Goal: Find specific page/section: Find specific page/section

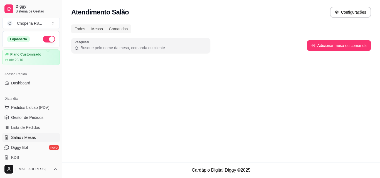
click at [95, 29] on div "Mesas" at bounding box center [97, 29] width 18 height 8
click at [88, 25] on input "Mesas" at bounding box center [88, 25] width 0 height 0
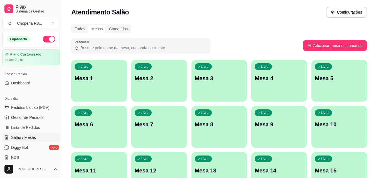
click at [72, 29] on div "Todos Mesas Comandas" at bounding box center [101, 28] width 60 height 9
click at [82, 31] on div "Todos" at bounding box center [80, 29] width 16 height 8
click at [72, 25] on input "Todos" at bounding box center [72, 25] width 0 height 0
click at [42, 108] on span "Pedidos balcão (PDV)" at bounding box center [30, 108] width 38 height 6
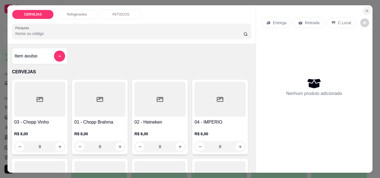
click at [365, 9] on icon "Close" at bounding box center [367, 11] width 4 height 4
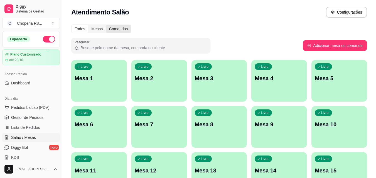
click at [106, 30] on div "Comandas" at bounding box center [118, 29] width 25 height 8
click at [106, 25] on input "Comandas" at bounding box center [106, 25] width 0 height 0
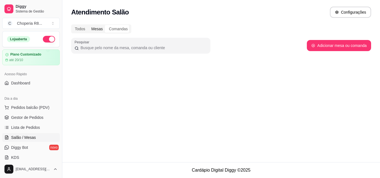
click at [92, 30] on div "Mesas" at bounding box center [97, 29] width 18 height 8
click at [88, 25] on input "Mesas" at bounding box center [88, 25] width 0 height 0
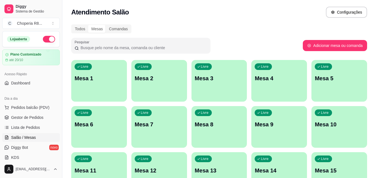
click at [67, 23] on div "Todos Mesas Comandas Pesquisar Adicionar mesa ou comanda Livre Mesa 1 Livre Mes…" at bounding box center [219, 134] width 314 height 226
click at [119, 32] on div "Comandas" at bounding box center [118, 29] width 25 height 8
click at [106, 25] on input "Comandas" at bounding box center [106, 25] width 0 height 0
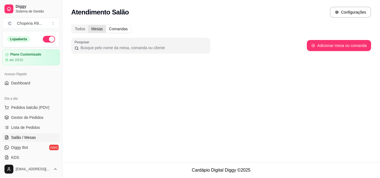
click at [93, 28] on div "Mesas" at bounding box center [97, 29] width 18 height 8
click at [88, 25] on input "Mesas" at bounding box center [88, 25] width 0 height 0
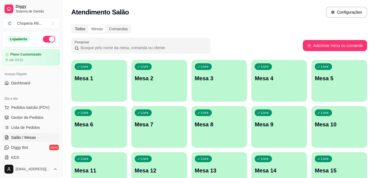
click at [80, 26] on div "Todos" at bounding box center [80, 29] width 16 height 8
click at [72, 25] on input "Todos" at bounding box center [72, 25] width 0 height 0
click at [129, 30] on div "Comandas" at bounding box center [118, 29] width 25 height 8
click at [106, 25] on input "Comandas" at bounding box center [106, 25] width 0 height 0
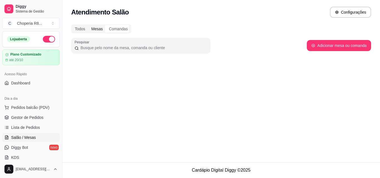
click at [98, 26] on div "Mesas" at bounding box center [97, 29] width 18 height 8
click at [88, 25] on input "Mesas" at bounding box center [88, 25] width 0 height 0
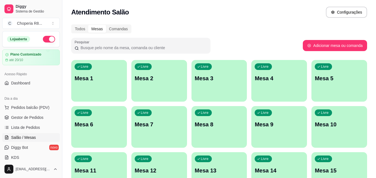
click at [90, 28] on div "Mesas" at bounding box center [97, 29] width 18 height 8
click at [88, 25] on input "Mesas" at bounding box center [88, 25] width 0 height 0
click at [82, 25] on div "Todos" at bounding box center [80, 29] width 16 height 8
click at [72, 25] on input "Todos" at bounding box center [72, 25] width 0 height 0
click at [61, 34] on button "Toggle Sidebar" at bounding box center [62, 89] width 4 height 178
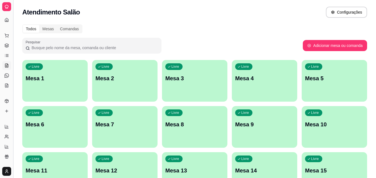
click at [15, 62] on button "Toggle Sidebar" at bounding box center [13, 89] width 4 height 178
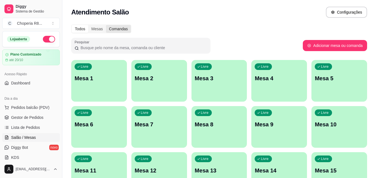
click at [109, 31] on div "Comandas" at bounding box center [118, 29] width 25 height 8
click at [106, 25] on input "Comandas" at bounding box center [106, 25] width 0 height 0
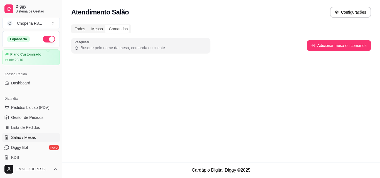
click at [104, 31] on div "Mesas" at bounding box center [97, 29] width 18 height 8
click at [88, 25] on input "Mesas" at bounding box center [88, 25] width 0 height 0
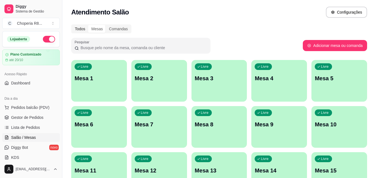
click at [72, 28] on div "Todos" at bounding box center [80, 29] width 16 height 8
click at [72, 25] on input "Todos" at bounding box center [72, 25] width 0 height 0
click at [116, 31] on div "Comandas" at bounding box center [118, 29] width 25 height 8
click at [106, 25] on input "Comandas" at bounding box center [106, 25] width 0 height 0
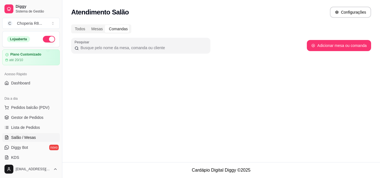
click at [106, 28] on div "Comandas" at bounding box center [118, 29] width 25 height 8
click at [106, 25] on input "Comandas" at bounding box center [106, 25] width 0 height 0
click at [89, 27] on div "Mesas" at bounding box center [97, 29] width 18 height 8
click at [88, 25] on input "Mesas" at bounding box center [88, 25] width 0 height 0
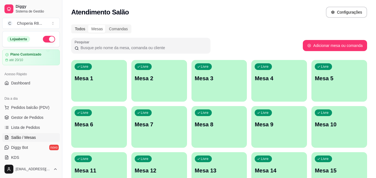
click at [81, 27] on div "Todos" at bounding box center [80, 29] width 16 height 8
click at [72, 25] on input "Todos" at bounding box center [72, 25] width 0 height 0
click at [112, 26] on div "Comandas" at bounding box center [118, 29] width 25 height 8
click at [106, 25] on input "Comandas" at bounding box center [106, 25] width 0 height 0
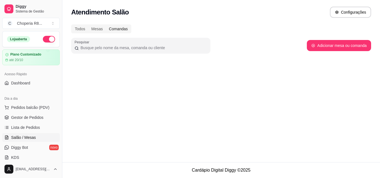
click at [109, 28] on div "Comandas" at bounding box center [118, 29] width 25 height 8
click at [106, 25] on input "Comandas" at bounding box center [106, 25] width 0 height 0
click at [97, 30] on div "Mesas" at bounding box center [97, 29] width 18 height 8
click at [88, 25] on input "Mesas" at bounding box center [88, 25] width 0 height 0
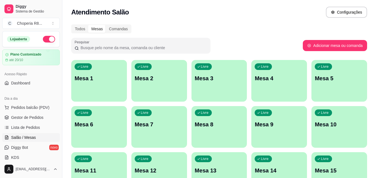
click at [88, 30] on div "Mesas" at bounding box center [97, 29] width 18 height 8
click at [88, 25] on input "Mesas" at bounding box center [88, 25] width 0 height 0
click at [85, 30] on div "Todos" at bounding box center [80, 29] width 16 height 8
click at [72, 25] on input "Todos" at bounding box center [72, 25] width 0 height 0
click at [123, 31] on div "Comandas" at bounding box center [118, 29] width 25 height 8
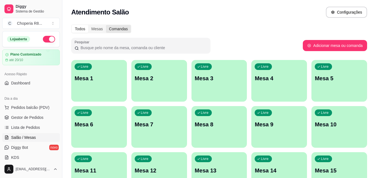
click at [106, 25] on input "Comandas" at bounding box center [106, 25] width 0 height 0
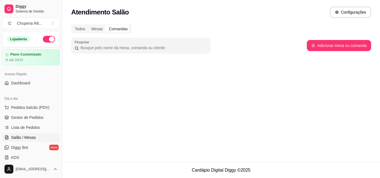
click at [106, 28] on div "Comandas" at bounding box center [118, 29] width 25 height 8
click at [106, 25] on input "Comandas" at bounding box center [106, 25] width 0 height 0
click at [94, 29] on div "Mesas" at bounding box center [97, 29] width 18 height 8
click at [88, 25] on input "Mesas" at bounding box center [88, 25] width 0 height 0
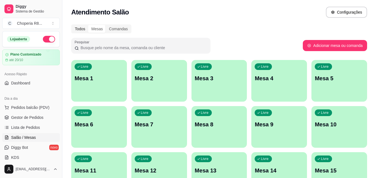
click at [83, 28] on div "Todos" at bounding box center [80, 29] width 16 height 8
click at [72, 25] on input "Todos" at bounding box center [72, 25] width 0 height 0
click at [109, 30] on div "Comandas" at bounding box center [118, 29] width 25 height 8
click at [106, 25] on input "Comandas" at bounding box center [106, 25] width 0 height 0
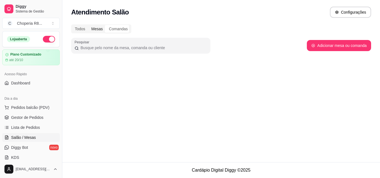
click at [96, 30] on div "Mesas" at bounding box center [97, 29] width 18 height 8
click at [88, 25] on input "Mesas" at bounding box center [88, 25] width 0 height 0
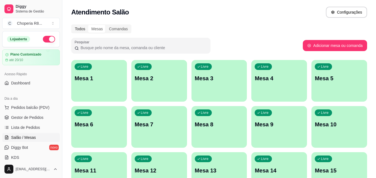
click at [83, 26] on div "Todos" at bounding box center [80, 29] width 16 height 8
click at [72, 25] on input "Todos" at bounding box center [72, 25] width 0 height 0
click at [91, 25] on div "Mesas" at bounding box center [97, 29] width 18 height 8
click at [88, 25] on input "Mesas" at bounding box center [88, 25] width 0 height 0
drag, startPoint x: 105, startPoint y: 29, endPoint x: 121, endPoint y: 30, distance: 15.9
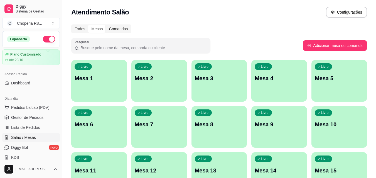
click at [114, 30] on div "Comandas" at bounding box center [118, 29] width 25 height 8
click at [119, 30] on div "Comandas" at bounding box center [118, 29] width 25 height 8
click at [106, 25] on input "Comandas" at bounding box center [106, 25] width 0 height 0
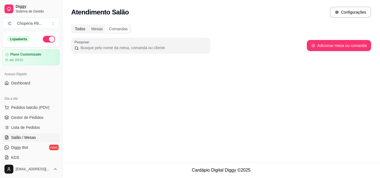
click at [79, 28] on div "Todos" at bounding box center [80, 29] width 16 height 8
click at [72, 25] on input "Todos" at bounding box center [72, 25] width 0 height 0
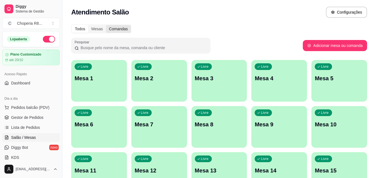
click at [125, 28] on div "Comandas" at bounding box center [118, 29] width 25 height 8
click at [106, 25] on input "Comandas" at bounding box center [106, 25] width 0 height 0
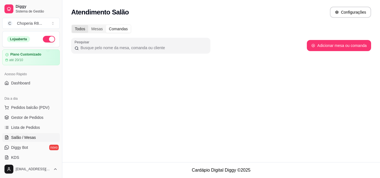
click at [88, 26] on div "Todos" at bounding box center [80, 29] width 16 height 8
click at [72, 25] on input "Todos" at bounding box center [72, 25] width 0 height 0
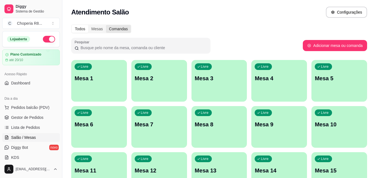
click at [113, 28] on div "Comandas" at bounding box center [118, 29] width 25 height 8
click at [106, 25] on input "Comandas" at bounding box center [106, 25] width 0 height 0
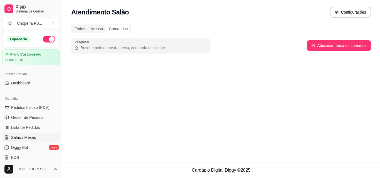
drag, startPoint x: 103, startPoint y: 27, endPoint x: 100, endPoint y: 28, distance: 3.1
click at [103, 27] on div "Mesas" at bounding box center [97, 29] width 18 height 8
click at [88, 25] on input "Mesas" at bounding box center [88, 25] width 0 height 0
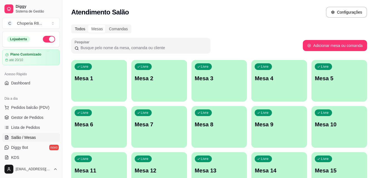
click at [83, 30] on div "Todos" at bounding box center [80, 29] width 16 height 8
click at [72, 25] on input "Todos" at bounding box center [72, 25] width 0 height 0
click at [107, 33] on div "Todos Mesas Comandas Pesquisar Adicionar mesa ou comanda Livre Mesa 1 Livre Mes…" at bounding box center [219, 134] width 314 height 226
click at [113, 30] on div "Comandas" at bounding box center [118, 29] width 25 height 8
click at [106, 25] on input "Comandas" at bounding box center [106, 25] width 0 height 0
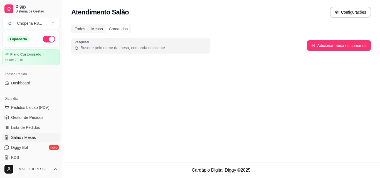
click at [97, 30] on div "Mesas" at bounding box center [97, 29] width 18 height 8
click at [88, 25] on input "Mesas" at bounding box center [88, 25] width 0 height 0
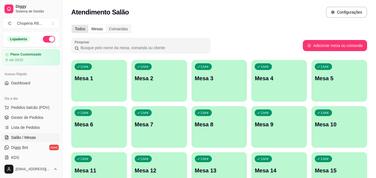
click at [83, 30] on div "Todos" at bounding box center [80, 29] width 16 height 8
click at [72, 25] on input "Todos" at bounding box center [72, 25] width 0 height 0
click at [116, 30] on div "Comandas" at bounding box center [118, 29] width 25 height 8
click at [106, 25] on input "Comandas" at bounding box center [106, 25] width 0 height 0
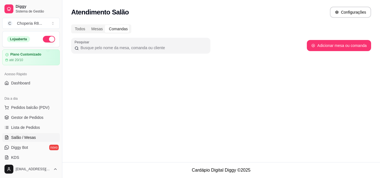
click at [106, 28] on div "Comandas" at bounding box center [118, 29] width 25 height 8
click at [106, 25] on input "Comandas" at bounding box center [106, 25] width 0 height 0
click at [84, 28] on div "Todos" at bounding box center [80, 29] width 16 height 8
click at [72, 25] on input "Todos" at bounding box center [72, 25] width 0 height 0
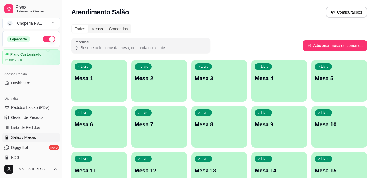
click at [99, 29] on div "Mesas" at bounding box center [97, 29] width 18 height 8
click at [88, 25] on input "Mesas" at bounding box center [88, 25] width 0 height 0
click at [106, 28] on div "Comandas" at bounding box center [118, 29] width 25 height 8
click at [106, 25] on input "Comandas" at bounding box center [106, 25] width 0 height 0
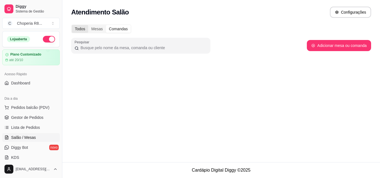
click at [85, 27] on div "Todos" at bounding box center [80, 29] width 16 height 8
click at [72, 25] on input "Todos" at bounding box center [72, 25] width 0 height 0
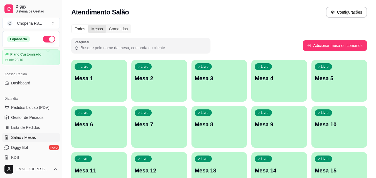
click at [102, 27] on div "Mesas" at bounding box center [97, 29] width 18 height 8
click at [88, 25] on input "Mesas" at bounding box center [88, 25] width 0 height 0
click at [112, 28] on div "Comandas" at bounding box center [118, 29] width 25 height 8
click at [106, 25] on input "Comandas" at bounding box center [106, 25] width 0 height 0
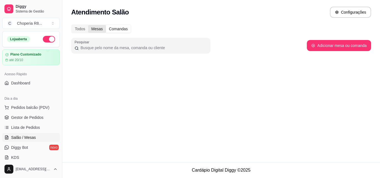
click at [88, 29] on div "Mesas" at bounding box center [97, 29] width 18 height 8
click at [88, 25] on input "Mesas" at bounding box center [88, 25] width 0 height 0
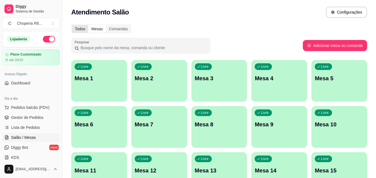
click at [84, 28] on div "Todos" at bounding box center [80, 29] width 16 height 8
click at [72, 25] on input "Todos" at bounding box center [72, 25] width 0 height 0
click at [108, 30] on div "Comandas" at bounding box center [118, 29] width 25 height 8
click at [106, 25] on input "Comandas" at bounding box center [106, 25] width 0 height 0
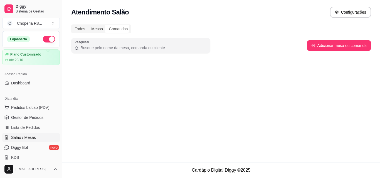
click at [93, 28] on div "Mesas" at bounding box center [97, 29] width 18 height 8
click at [88, 25] on input "Mesas" at bounding box center [88, 25] width 0 height 0
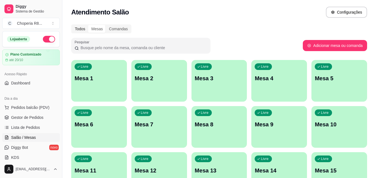
click at [85, 28] on div "Todos" at bounding box center [80, 29] width 16 height 8
click at [72, 25] on input "Todos" at bounding box center [72, 25] width 0 height 0
click at [114, 31] on div "Comandas" at bounding box center [118, 29] width 25 height 8
click at [106, 25] on input "Comandas" at bounding box center [106, 25] width 0 height 0
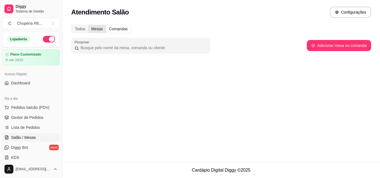
drag, startPoint x: 89, startPoint y: 29, endPoint x: 80, endPoint y: 29, distance: 8.9
click at [89, 29] on div "Mesas" at bounding box center [97, 29] width 18 height 8
click at [88, 25] on input "Mesas" at bounding box center [88, 25] width 0 height 0
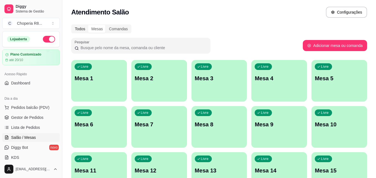
click at [80, 29] on div "Todos" at bounding box center [80, 29] width 16 height 8
click at [72, 25] on input "Todos" at bounding box center [72, 25] width 0 height 0
click at [123, 30] on div "Comandas" at bounding box center [118, 29] width 25 height 8
click at [106, 25] on input "Comandas" at bounding box center [106, 25] width 0 height 0
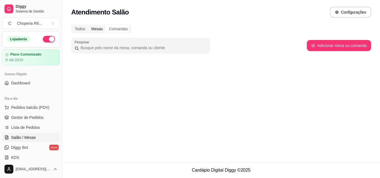
drag, startPoint x: 106, startPoint y: 32, endPoint x: 99, endPoint y: 33, distance: 6.7
click at [106, 32] on div "Comandas" at bounding box center [118, 29] width 25 height 8
click at [106, 25] on input "Comandas" at bounding box center [106, 25] width 0 height 0
click at [95, 33] on div "Mesas" at bounding box center [97, 29] width 18 height 8
click at [88, 25] on input "Mesas" at bounding box center [88, 25] width 0 height 0
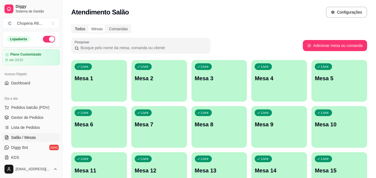
click at [82, 32] on div "Todos" at bounding box center [80, 29] width 16 height 8
click at [72, 25] on input "Todos" at bounding box center [72, 25] width 0 height 0
click at [115, 27] on div "Comandas" at bounding box center [118, 29] width 25 height 8
click at [106, 25] on input "Comandas" at bounding box center [106, 25] width 0 height 0
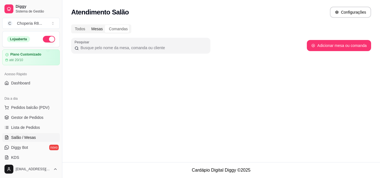
click at [95, 28] on div "Mesas" at bounding box center [97, 29] width 18 height 8
click at [88, 25] on input "Mesas" at bounding box center [88, 25] width 0 height 0
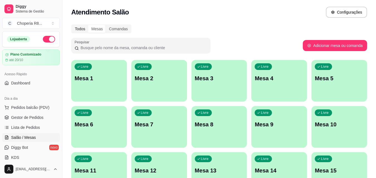
click at [84, 30] on div "Todos" at bounding box center [80, 29] width 16 height 8
click at [72, 25] on input "Todos" at bounding box center [72, 25] width 0 height 0
click at [104, 26] on div "Mesas" at bounding box center [97, 29] width 18 height 8
click at [88, 25] on input "Mesas" at bounding box center [88, 25] width 0 height 0
click at [117, 27] on div "Comandas" at bounding box center [118, 29] width 25 height 8
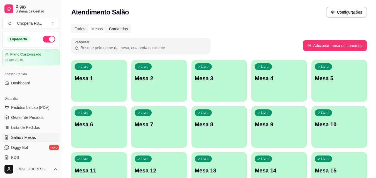
click at [106, 25] on input "Comandas" at bounding box center [106, 25] width 0 height 0
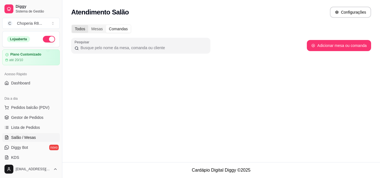
click at [81, 28] on div "Todos" at bounding box center [80, 29] width 16 height 8
click at [72, 25] on input "Todos" at bounding box center [72, 25] width 0 height 0
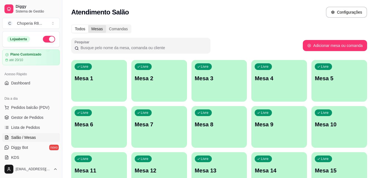
click at [94, 32] on div "Mesas" at bounding box center [97, 29] width 18 height 8
click at [88, 25] on input "Mesas" at bounding box center [88, 25] width 0 height 0
click at [110, 31] on div "Comandas" at bounding box center [118, 29] width 25 height 8
click at [106, 25] on input "Comandas" at bounding box center [106, 25] width 0 height 0
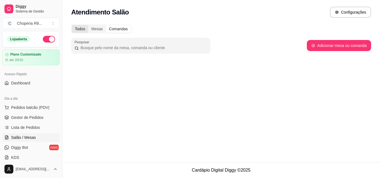
click at [82, 31] on div "Todos" at bounding box center [80, 29] width 16 height 8
click at [72, 25] on input "Todos" at bounding box center [72, 25] width 0 height 0
